Goal: Transaction & Acquisition: Purchase product/service

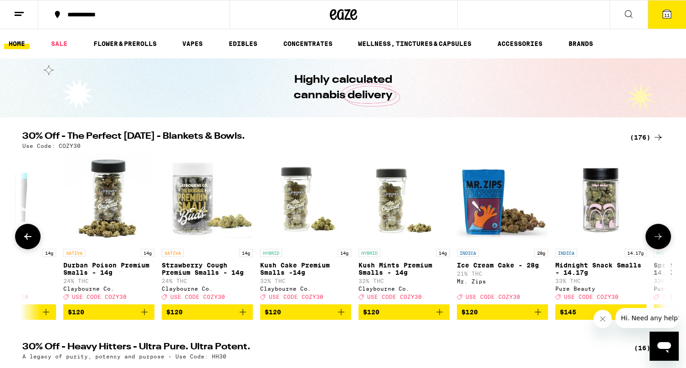
click at [321, 45] on link "CONCENTRATES" at bounding box center [308, 43] width 58 height 11
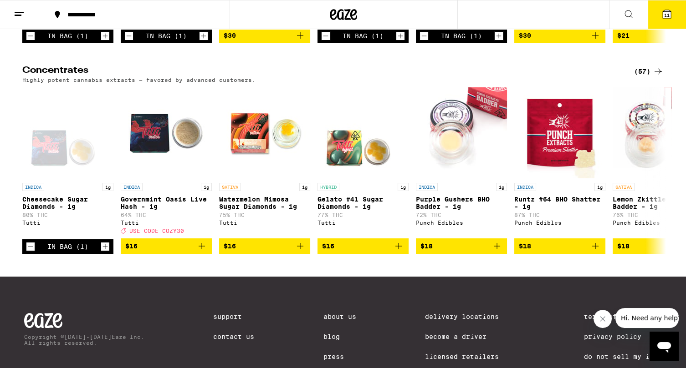
scroll to position [263, 0]
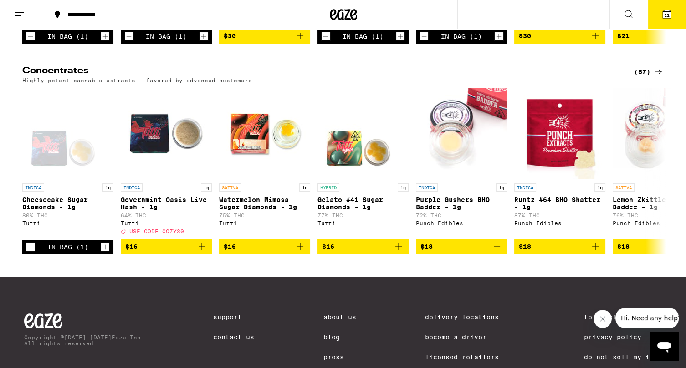
click at [648, 76] on div "(57)" at bounding box center [649, 71] width 30 height 11
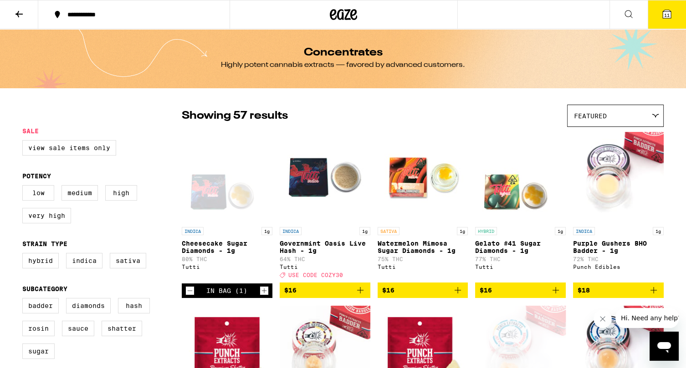
click at [671, 11] on icon at bounding box center [666, 14] width 11 height 11
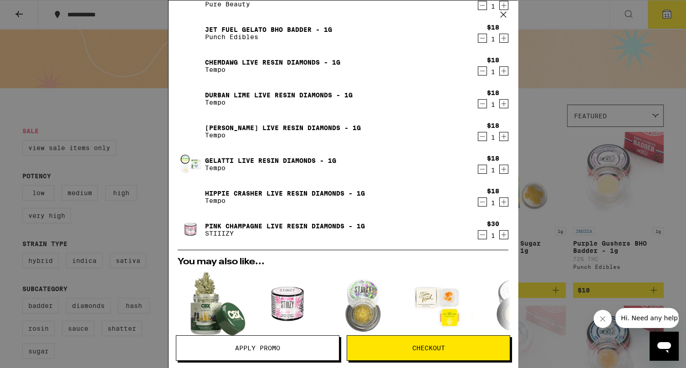
scroll to position [141, 0]
click at [472, 347] on span "Checkout" at bounding box center [428, 348] width 163 height 6
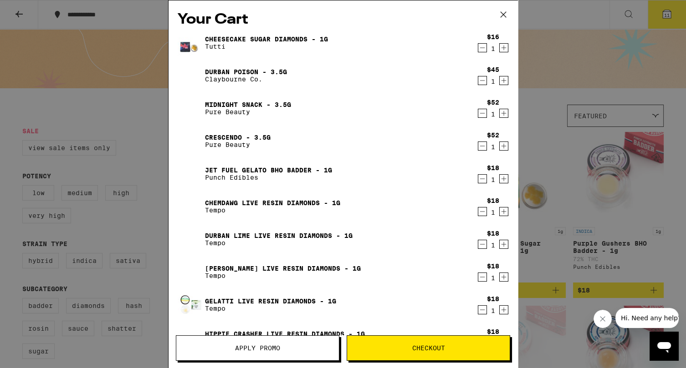
click at [312, 347] on span "Apply Promo" at bounding box center [257, 348] width 163 height 6
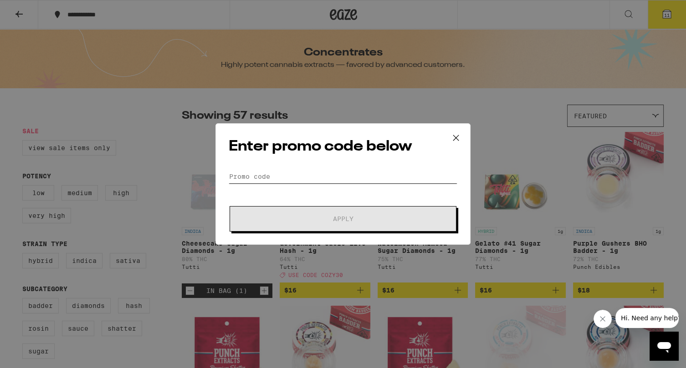
click at [414, 177] on input "Promo Code" at bounding box center [343, 177] width 229 height 14
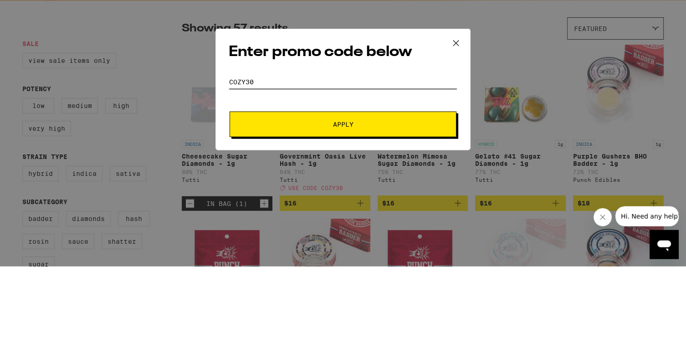
type input "Cozy30"
click at [407, 210] on span "Apply" at bounding box center [343, 212] width 164 height 6
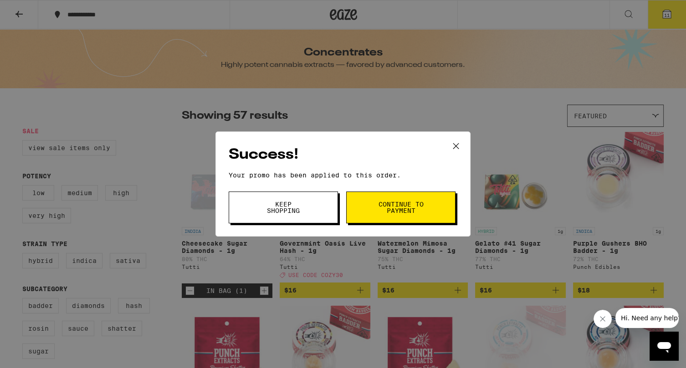
click at [429, 204] on button "Continue to payment" at bounding box center [400, 208] width 109 height 32
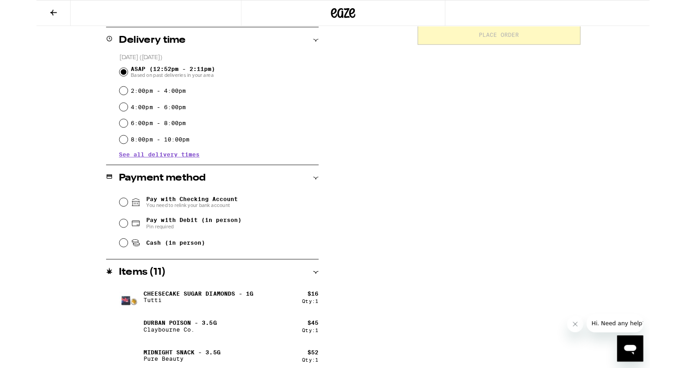
scroll to position [225, 0]
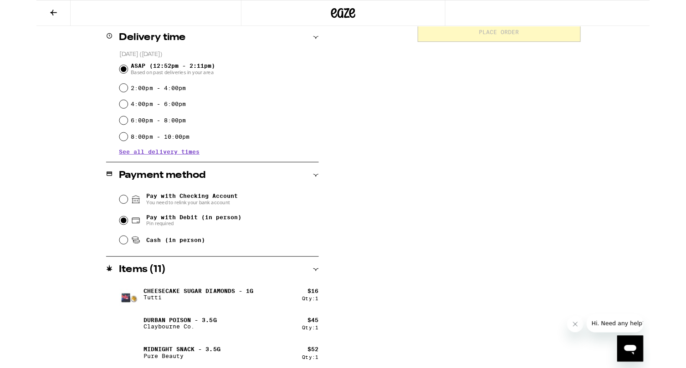
click at [98, 246] on input "Pay with Debit (in person) Pin required" at bounding box center [97, 246] width 9 height 9
radio input "true"
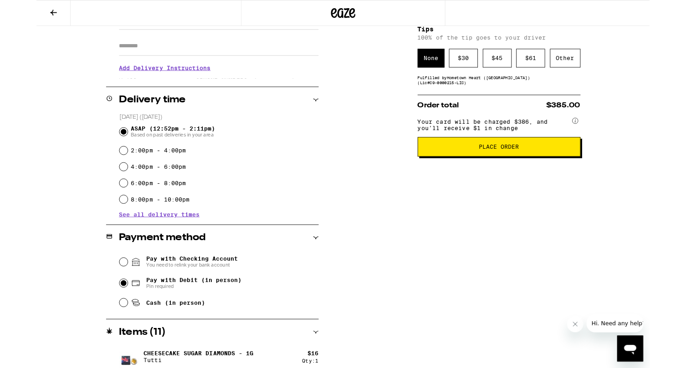
scroll to position [149, 0]
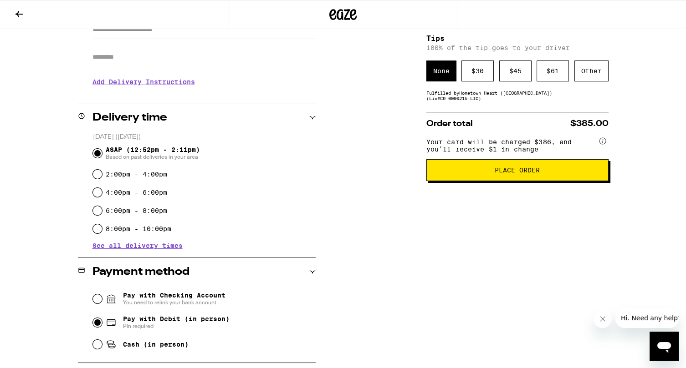
click at [585, 172] on span "Place Order" at bounding box center [517, 170] width 167 height 6
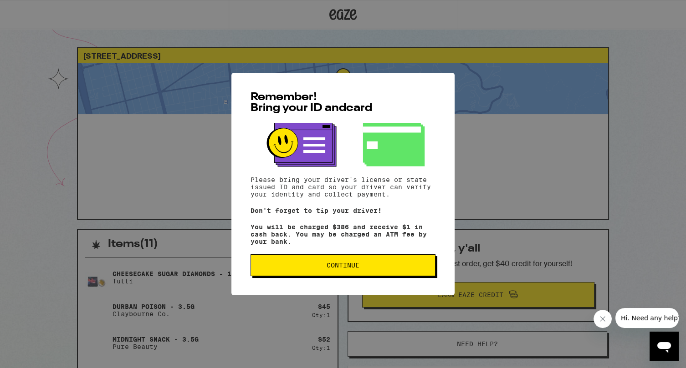
click at [422, 264] on button "Continue" at bounding box center [342, 266] width 185 height 22
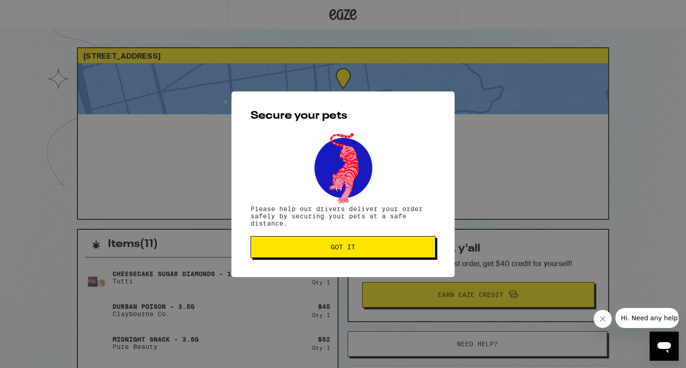
click at [415, 246] on span "Got it" at bounding box center [342, 247] width 169 height 6
